Goal: Communication & Community: Ask a question

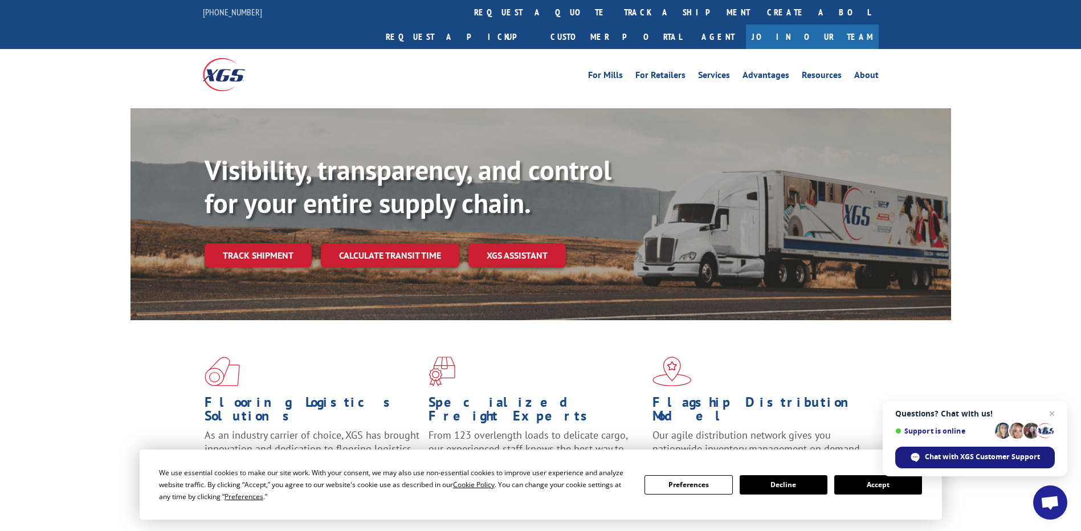
click at [978, 453] on span "Chat with XGS Customer Support" at bounding box center [982, 457] width 115 height 10
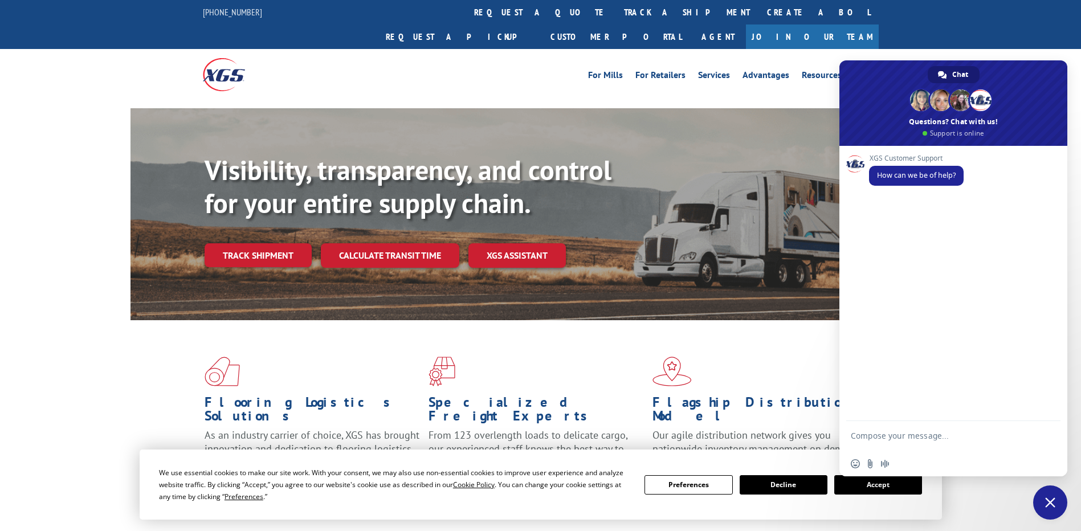
click at [873, 488] on button "Accept" at bounding box center [878, 484] width 88 height 19
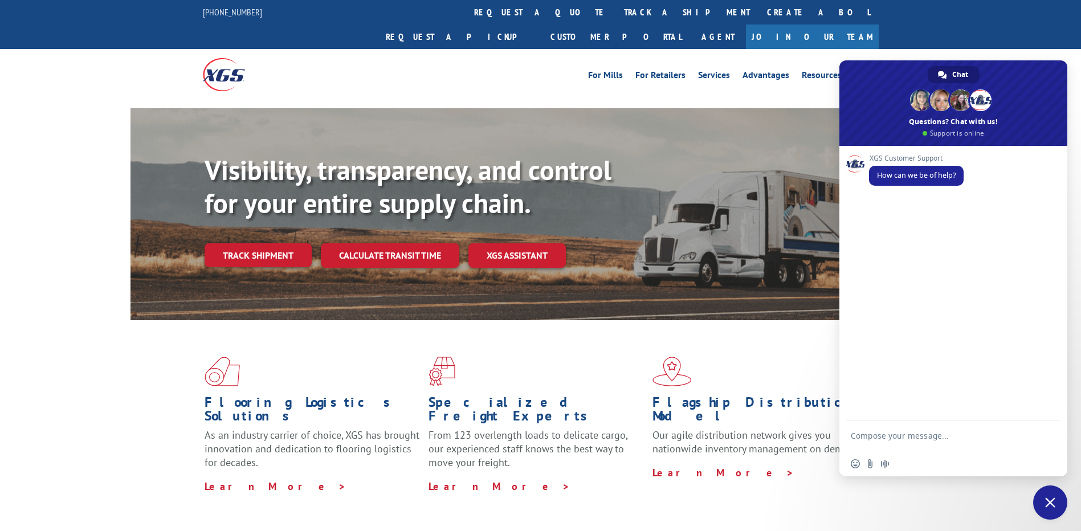
click at [889, 433] on textarea "Compose your message..." at bounding box center [941, 441] width 180 height 21
type textarea "I am checking on a pickup status"
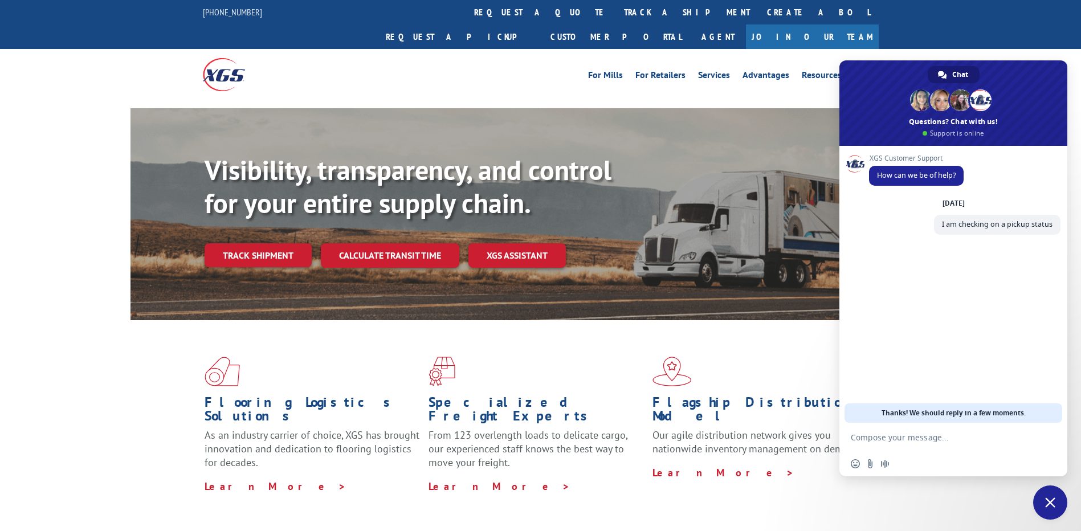
click at [911, 436] on textarea "Compose your message..." at bounding box center [941, 437] width 180 height 10
paste textarea "528527329"
type textarea "528527329 load number"
click at [877, 436] on textarea "Compose your message..." at bounding box center [941, 437] width 180 height 10
paste textarea "WAXIE SANITARY SUPPLY [STREET_ADDRESS] [GEOGRAPHIC_DATA] US"
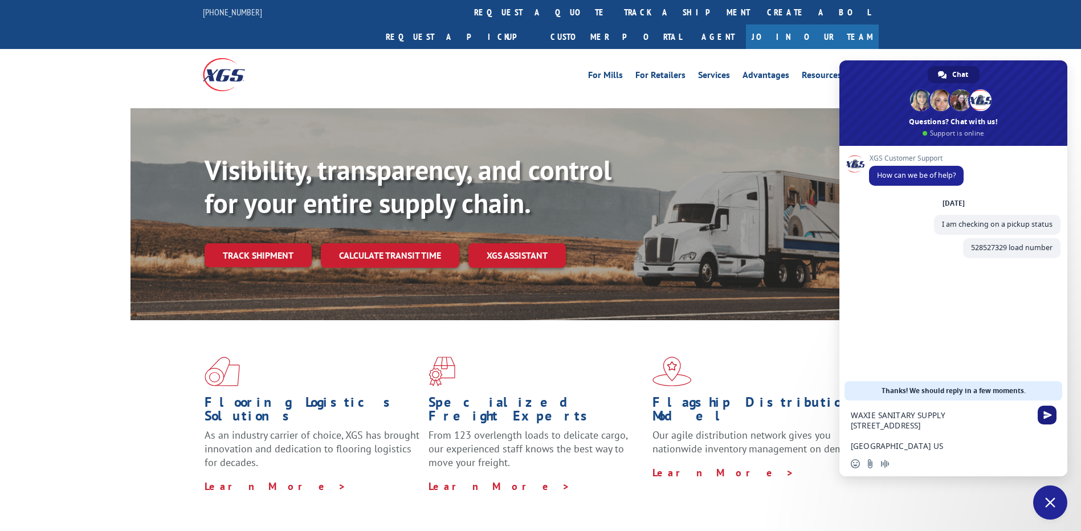
type textarea "WAXIE SANITARY SUPPLY [STREET_ADDRESS] [GEOGRAPHIC_DATA] US"
click at [1043, 413] on span "Send" at bounding box center [1047, 415] width 9 height 9
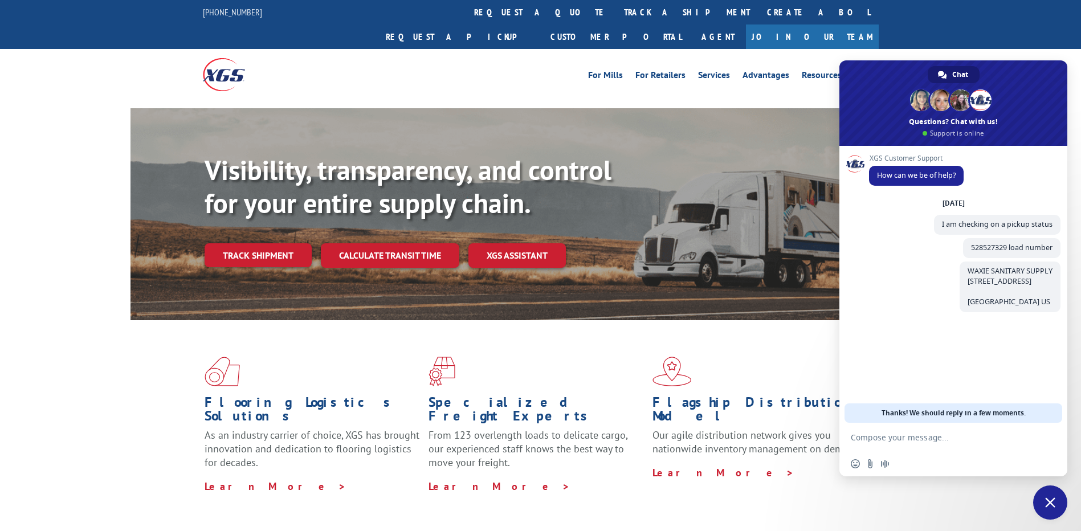
click at [895, 439] on textarea "Compose your message..." at bounding box center [941, 437] width 180 height 10
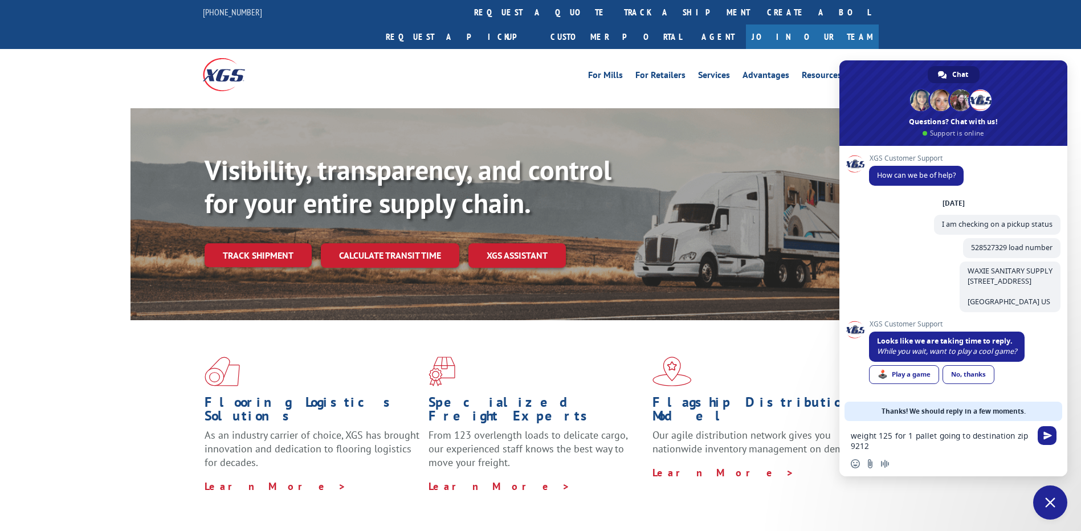
type textarea "weight 125 for 1 pallet going to destination zip 92123"
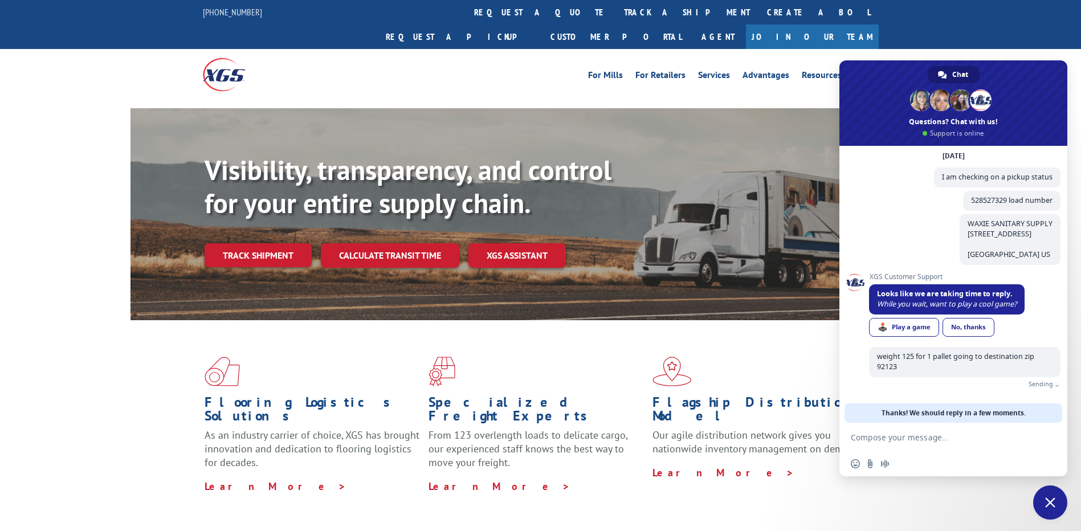
scroll to position [34, 0]
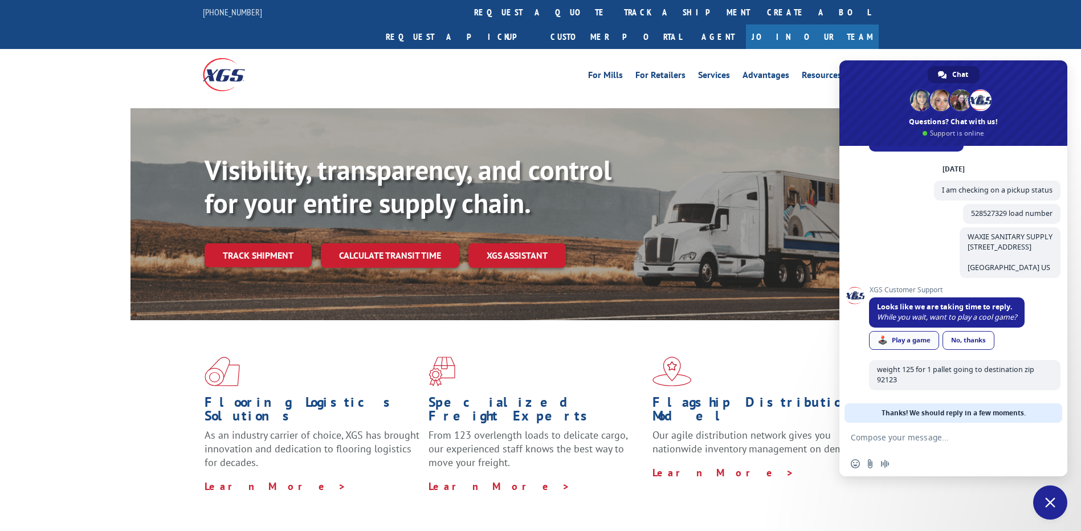
click at [885, 343] on span "🕹️" at bounding box center [882, 340] width 10 height 9
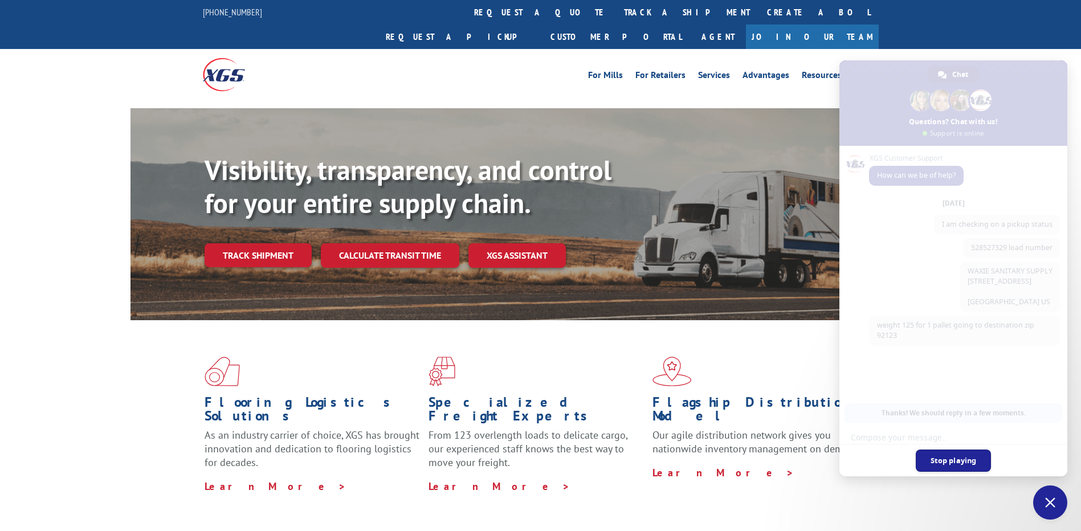
click at [955, 462] on span "Stop playing" at bounding box center [954, 460] width 76 height 22
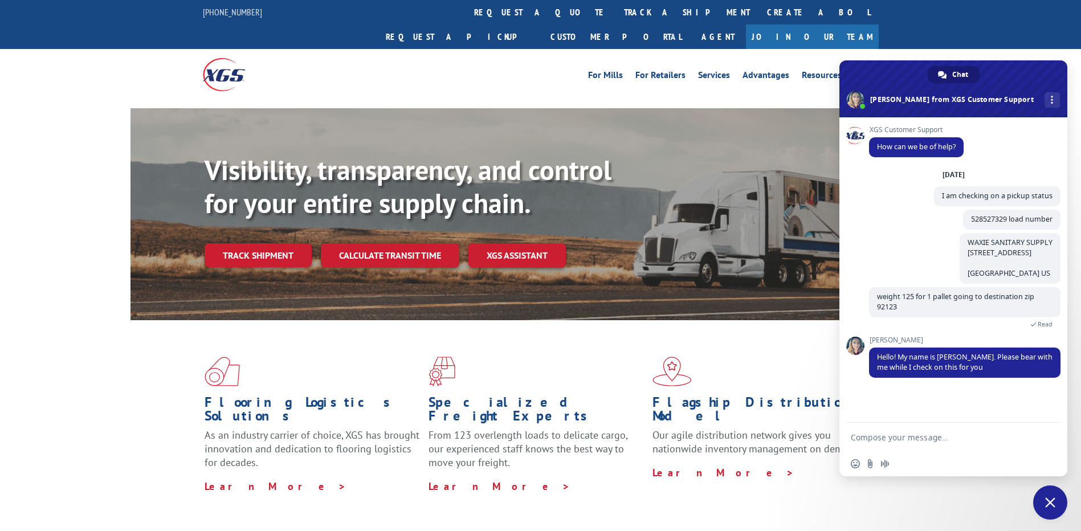
click at [874, 436] on textarea "Compose your message..." at bounding box center [941, 437] width 180 height 10
type textarea "h"
type textarea "Hi [PERSON_NAME]"
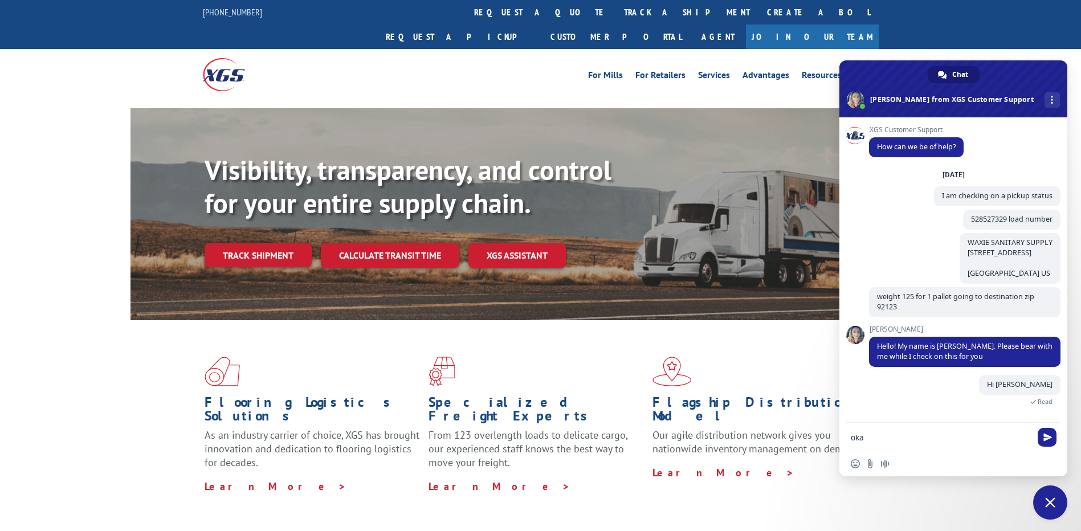
type textarea "okay"
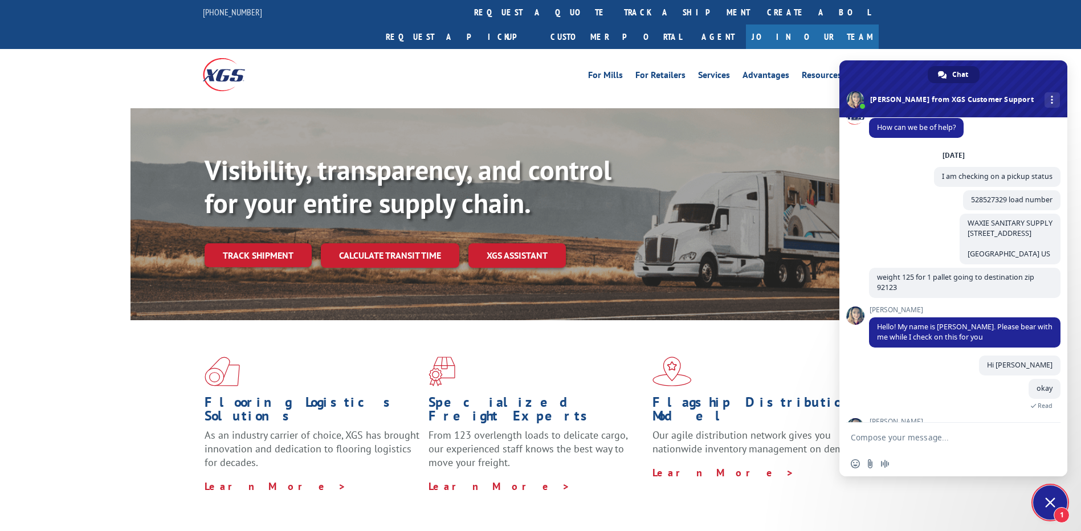
scroll to position [89, 0]
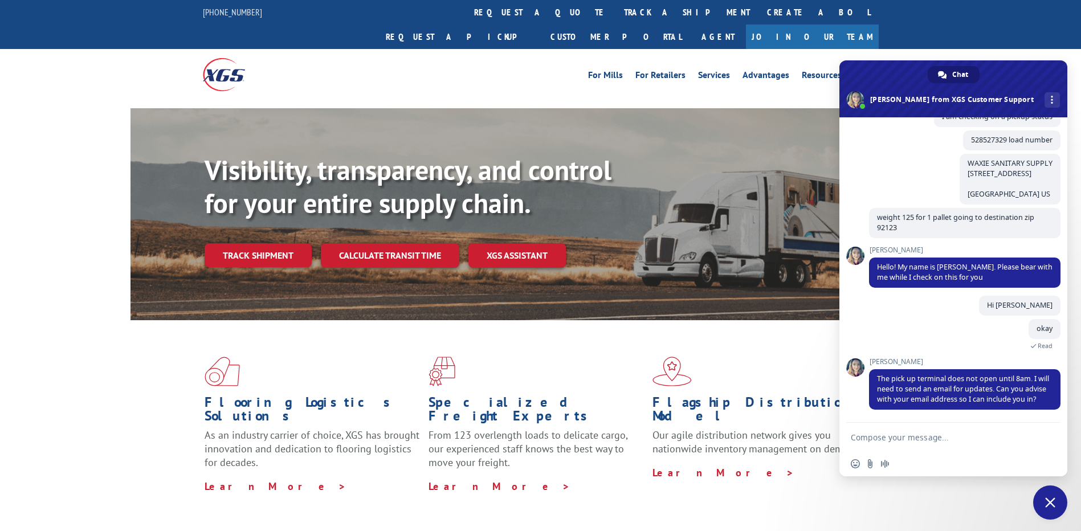
click at [905, 438] on textarea "Compose your message..." at bounding box center [941, 437] width 180 height 10
type textarea "b"
type textarea "proretrieval"
type textarea "okay"
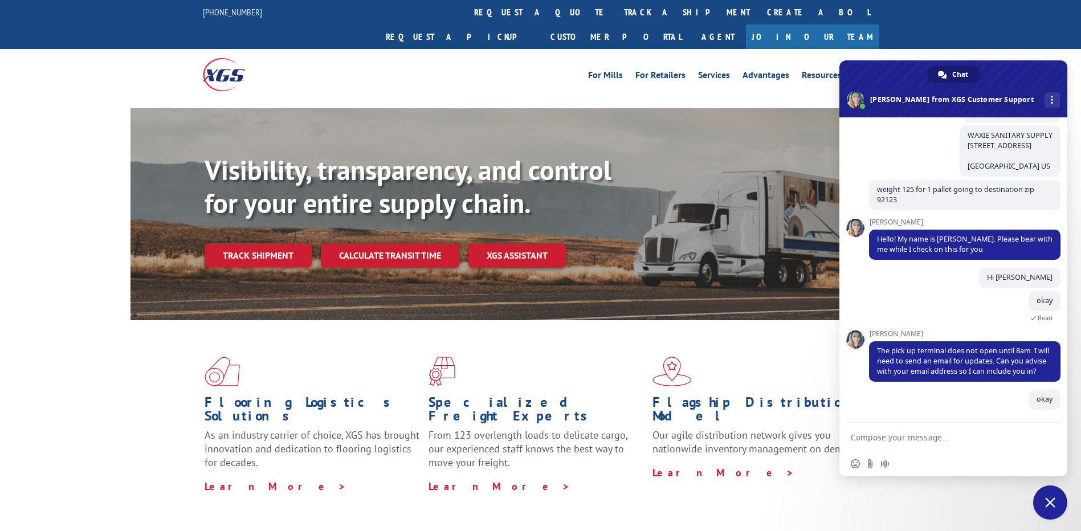
scroll to position [117, 0]
type textarea "email is [EMAIL_ADDRESS][DOMAIN_NAME]"
click at [1049, 435] on span "Send" at bounding box center [1047, 437] width 9 height 9
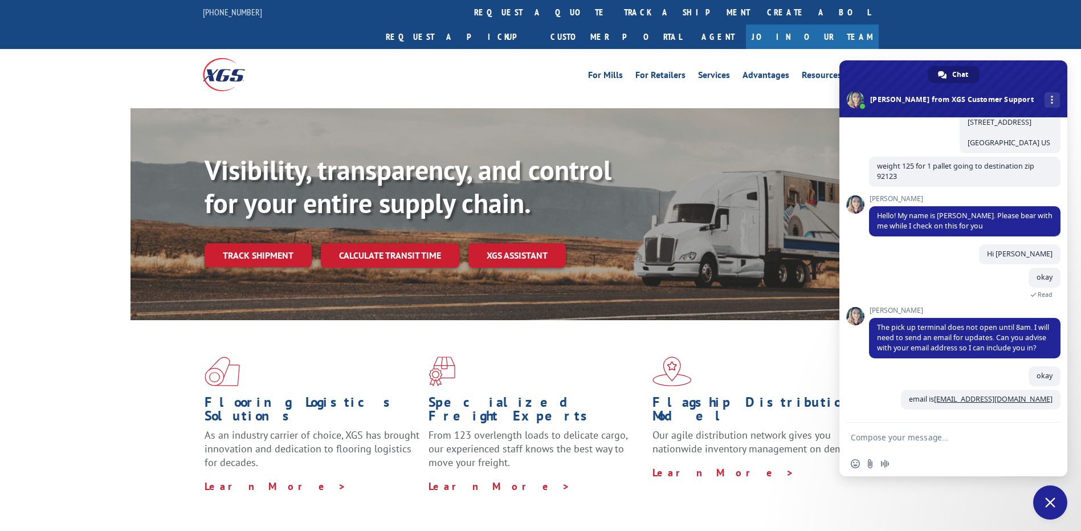
scroll to position [141, 0]
